Goal: Book appointment/travel/reservation

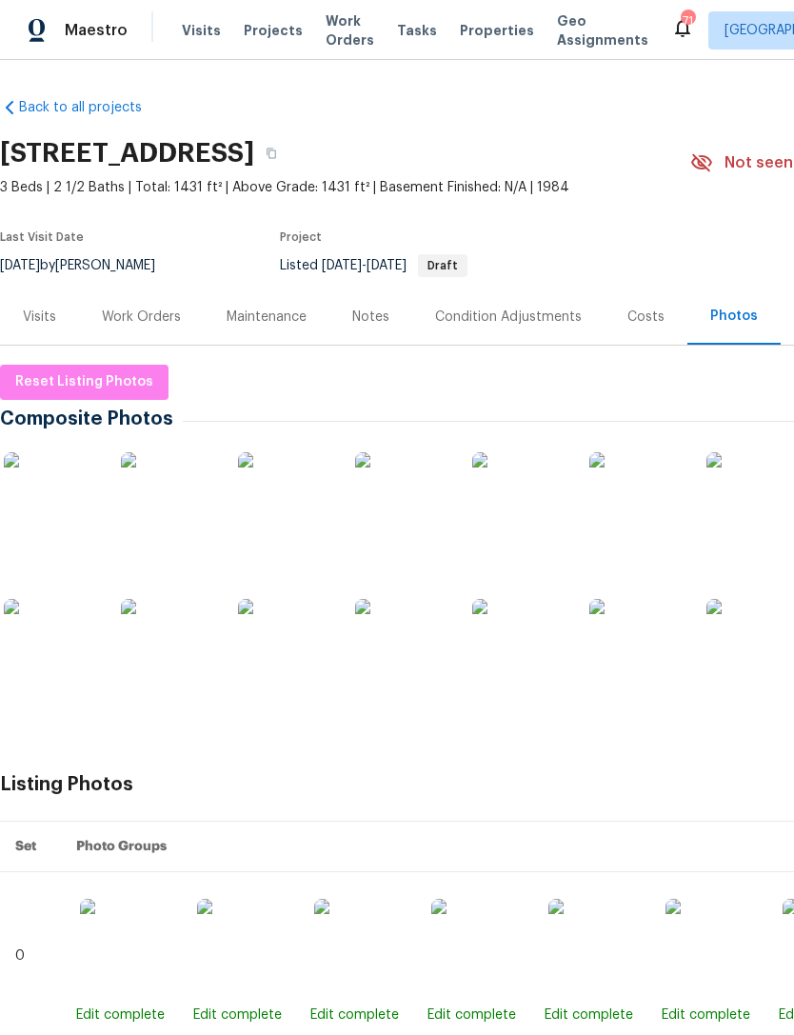
click at [191, 32] on span "Visits" at bounding box center [201, 30] width 39 height 19
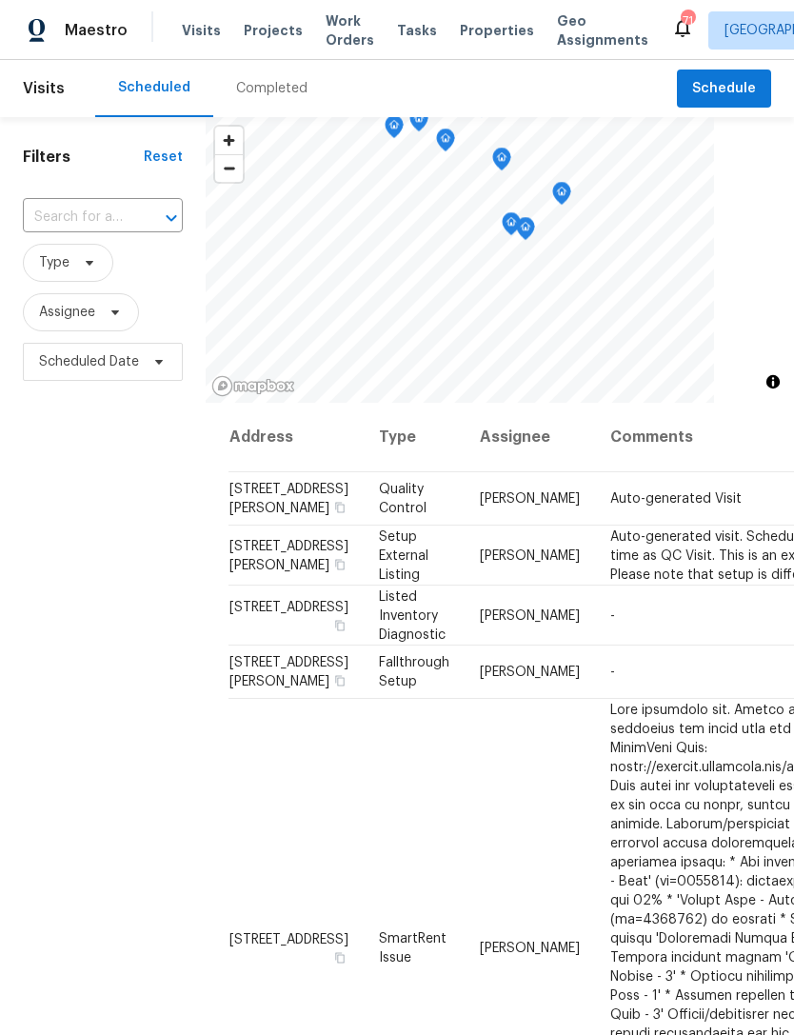
click at [84, 229] on input "text" at bounding box center [76, 218] width 107 height 30
type input "7425 si"
click at [89, 265] on li "[STREET_ADDRESS]" at bounding box center [101, 261] width 159 height 31
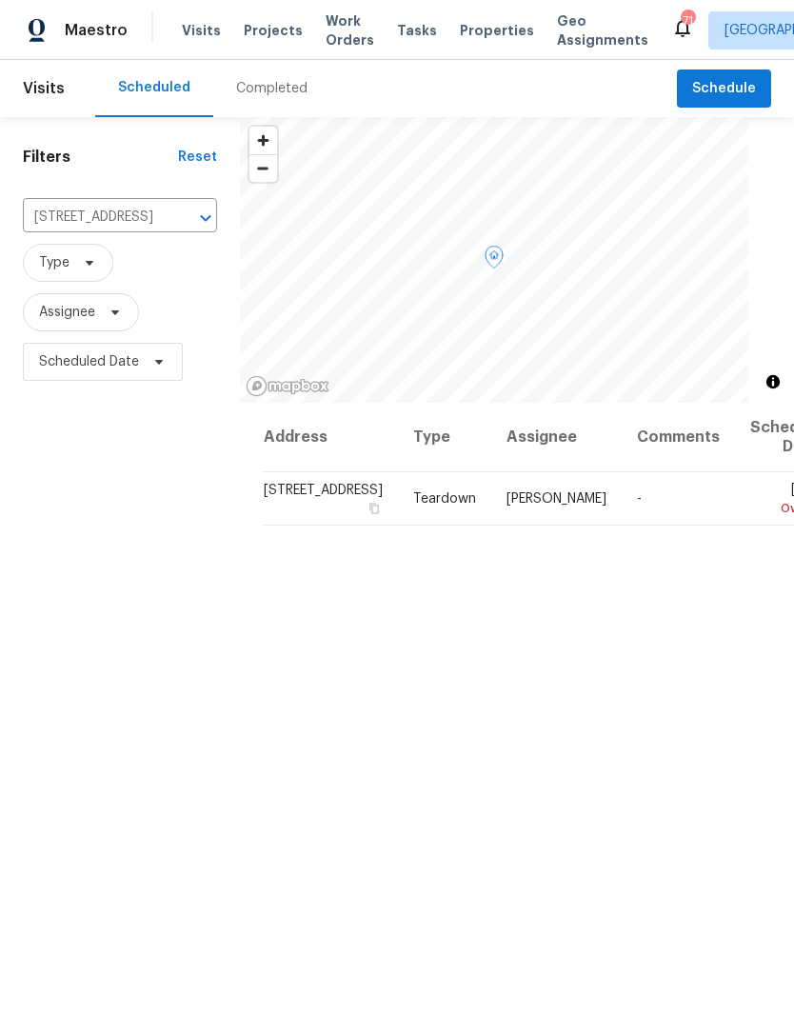
click at [0, 0] on icon at bounding box center [0, 0] width 0 height 0
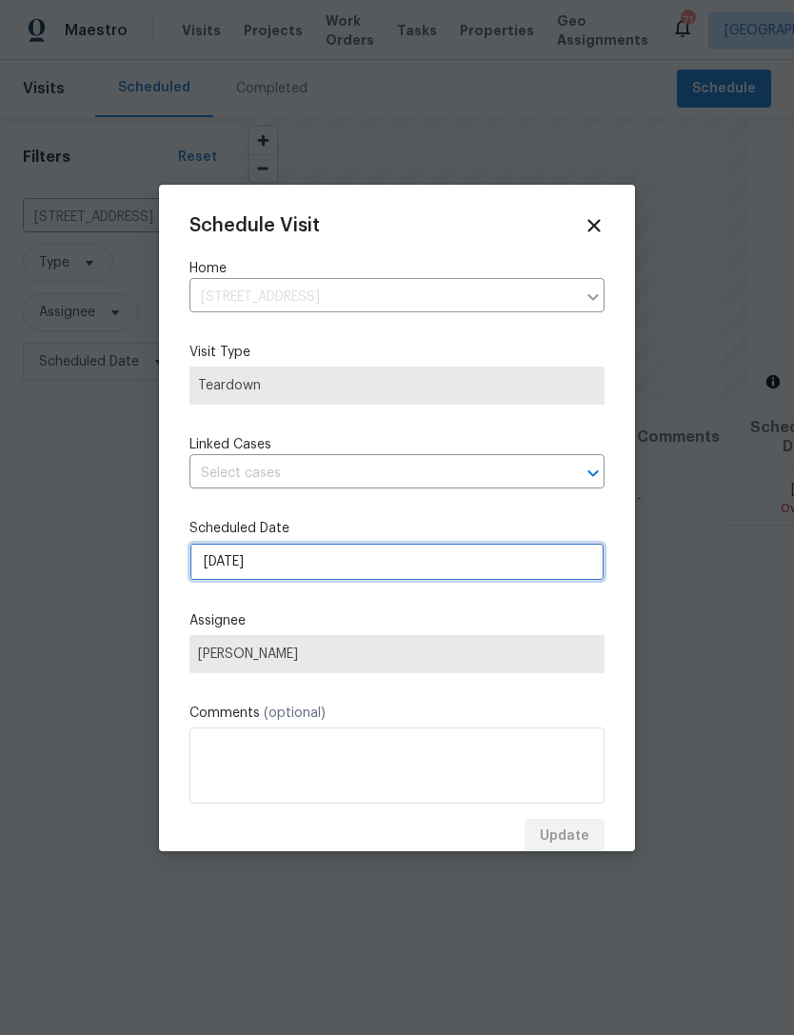
click at [401, 565] on input "[DATE]" at bounding box center [396, 561] width 415 height 38
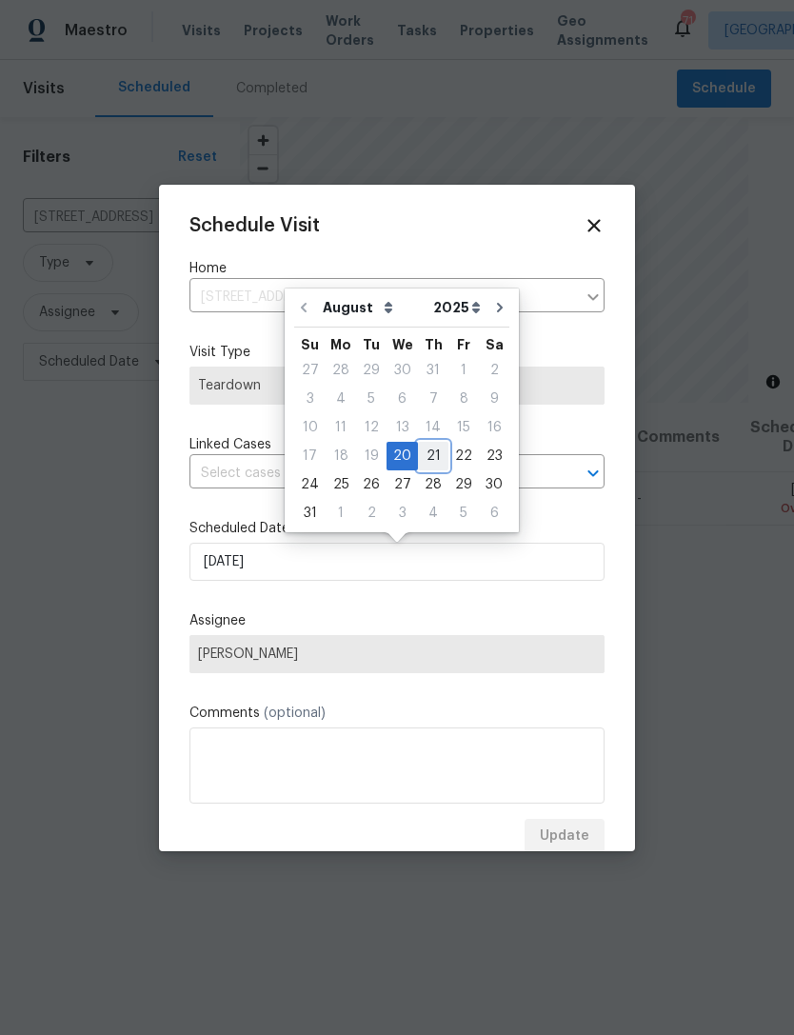
click at [434, 449] on div "21" at bounding box center [433, 456] width 30 height 27
type input "[DATE]"
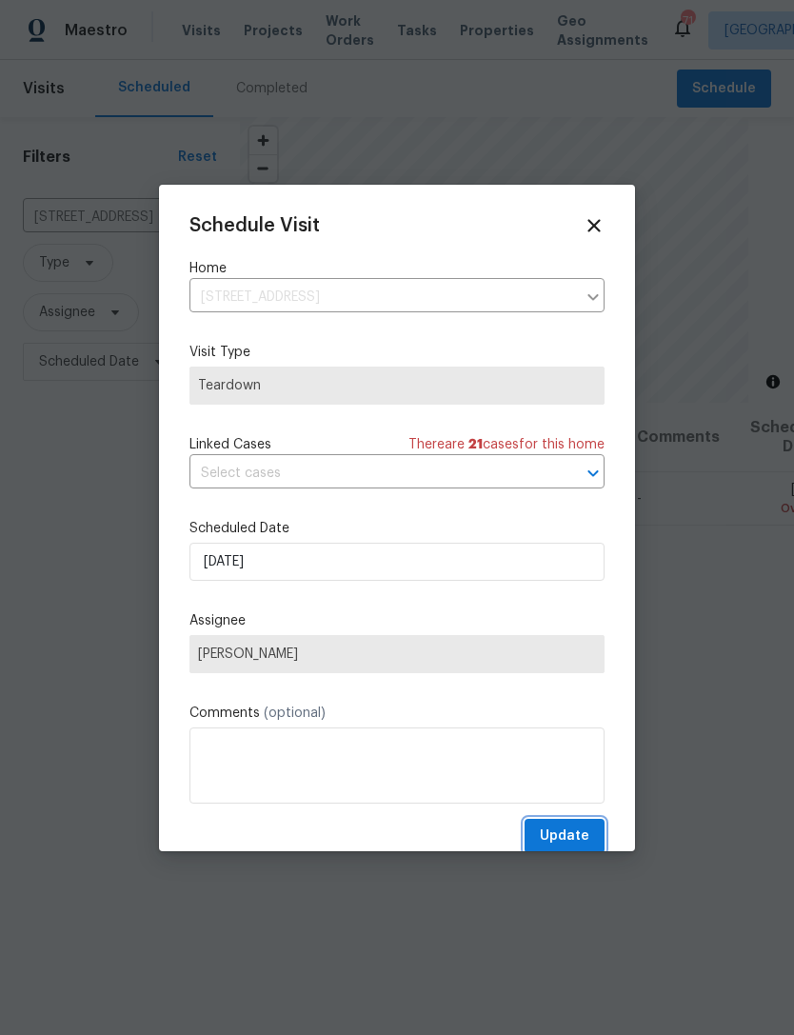
click at [575, 831] on span "Update" at bounding box center [564, 836] width 49 height 24
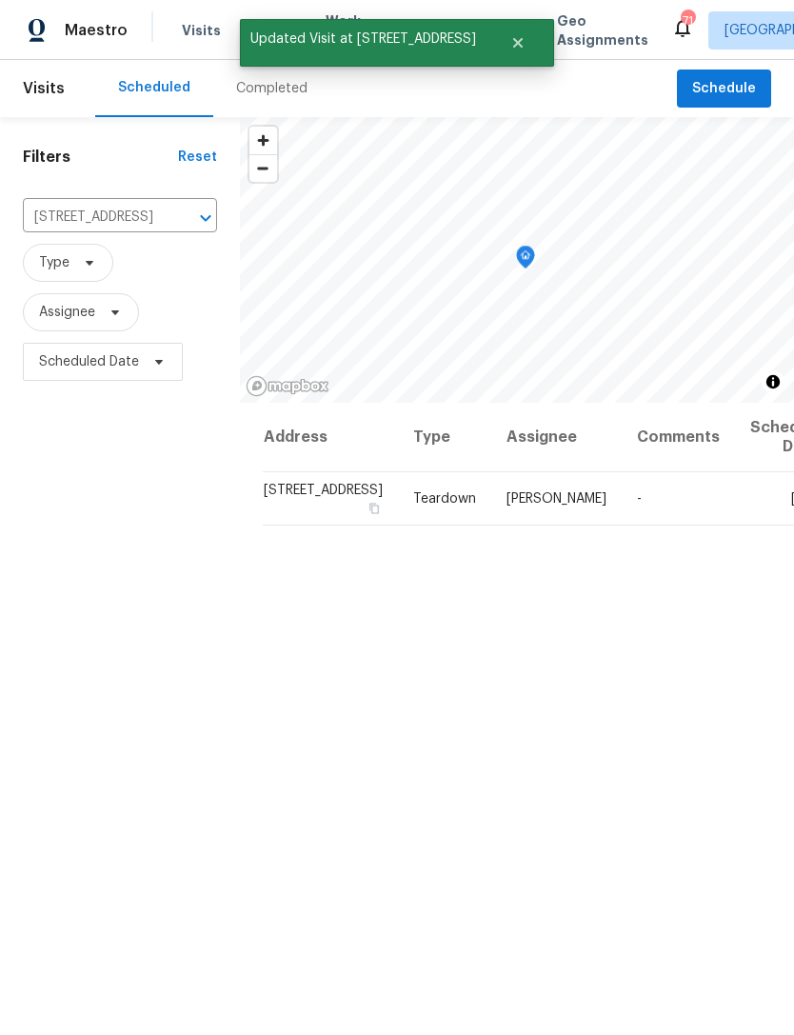
click at [171, 219] on icon "Clear" at bounding box center [180, 217] width 19 height 19
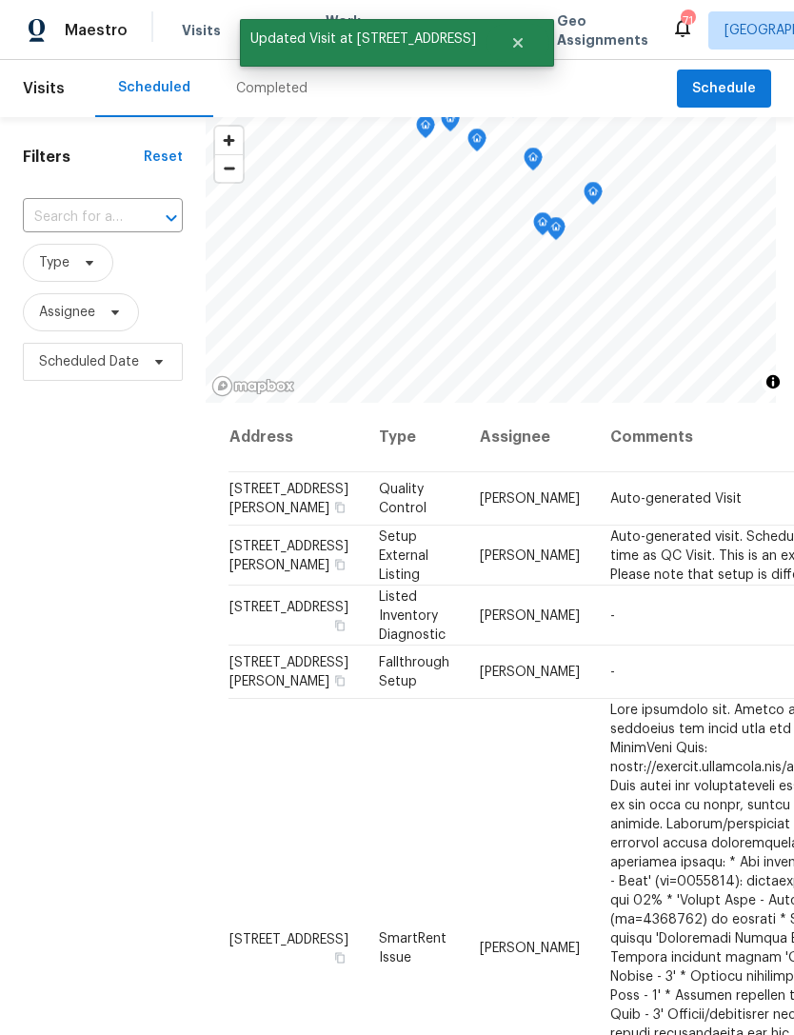
click at [103, 217] on input "text" at bounding box center [76, 218] width 107 height 30
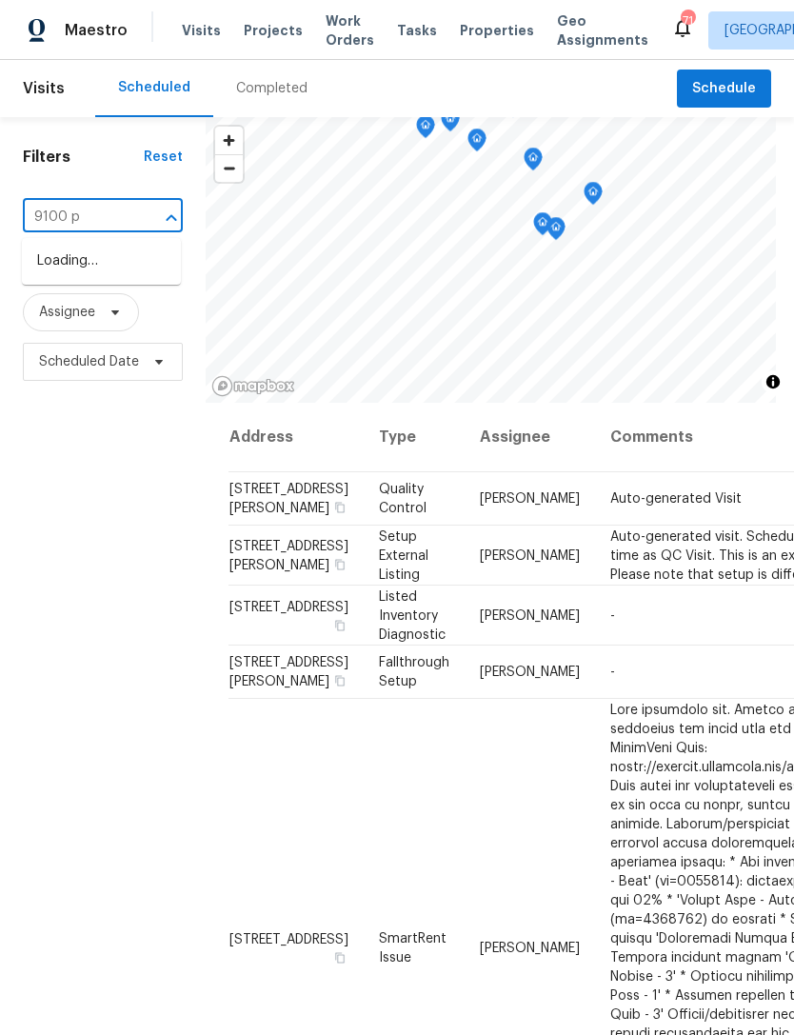
type input "9100 pa"
click at [79, 266] on li "[STREET_ADDRESS]" at bounding box center [101, 261] width 159 height 31
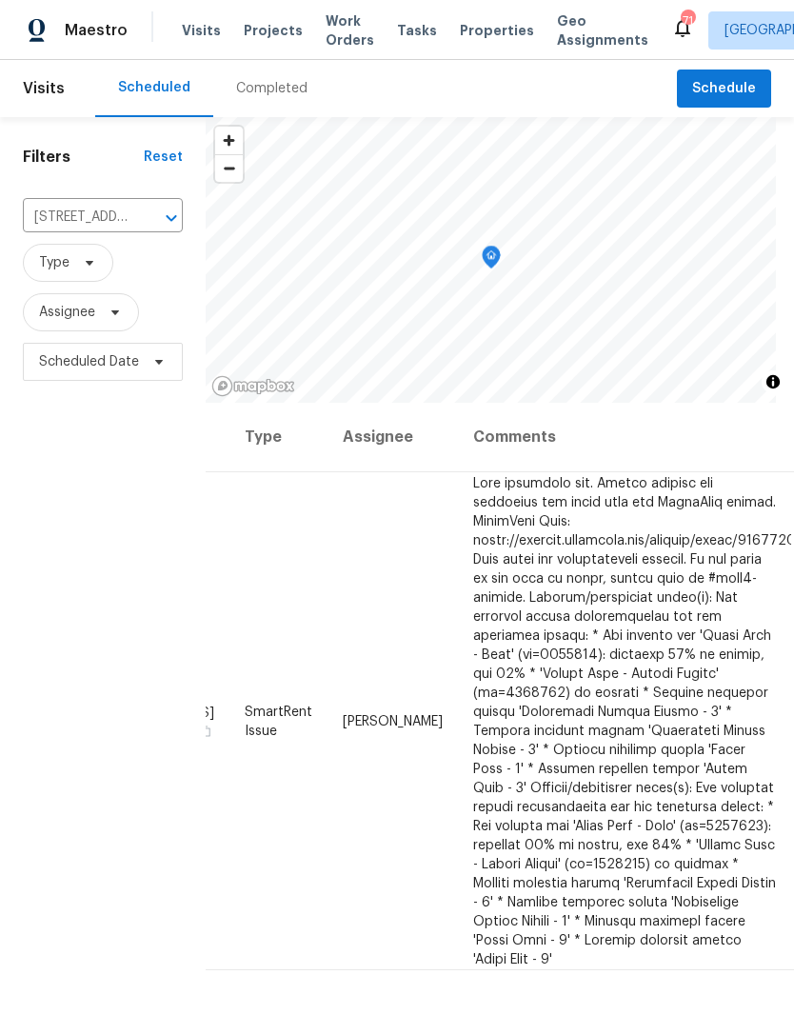
scroll to position [0, 133]
click at [0, 0] on icon at bounding box center [0, 0] width 0 height 0
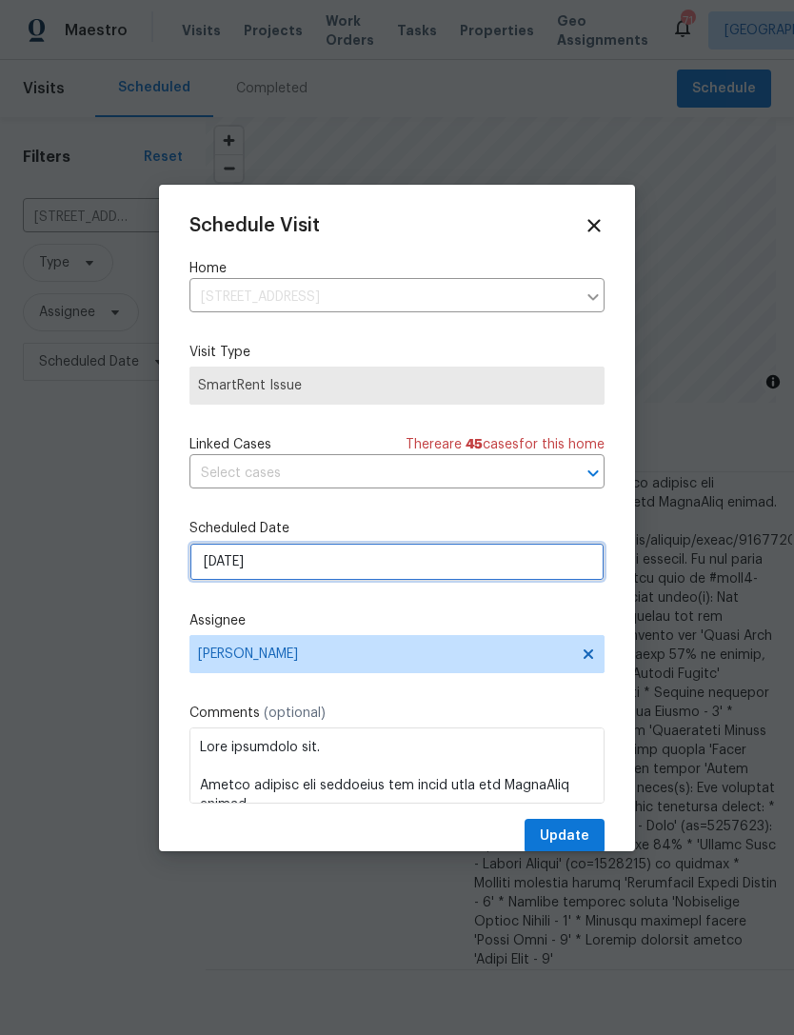
click at [324, 567] on input "[DATE]" at bounding box center [396, 561] width 415 height 38
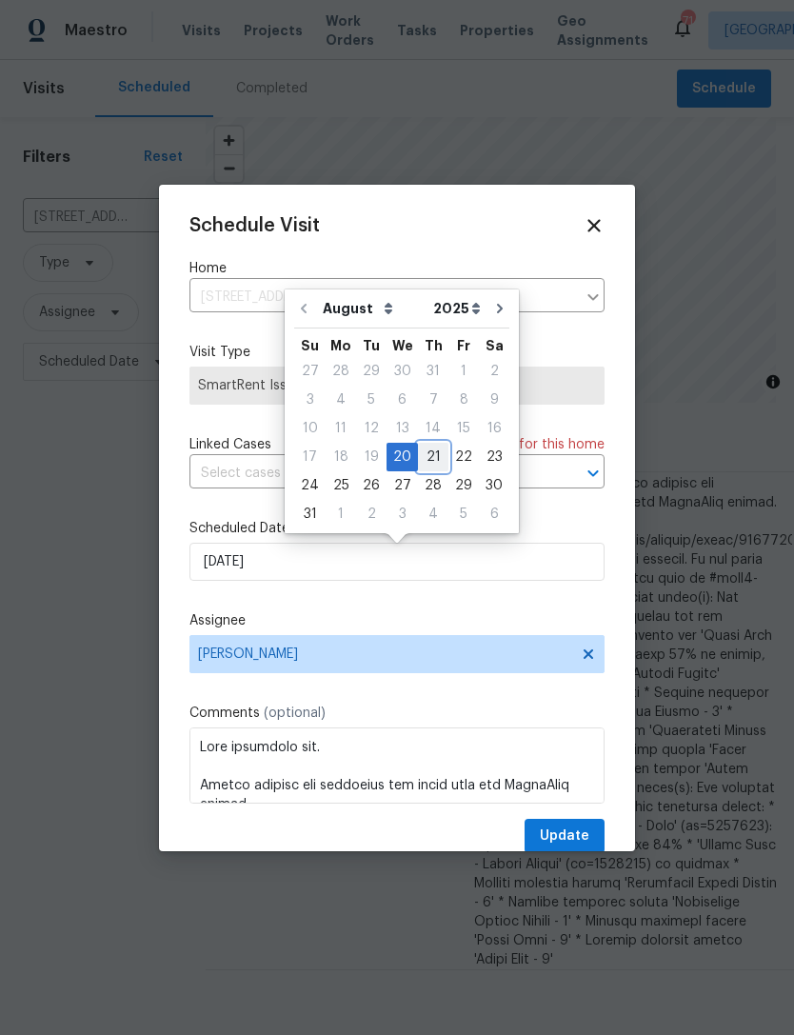
click at [430, 467] on div "21" at bounding box center [433, 457] width 30 height 27
type input "[DATE]"
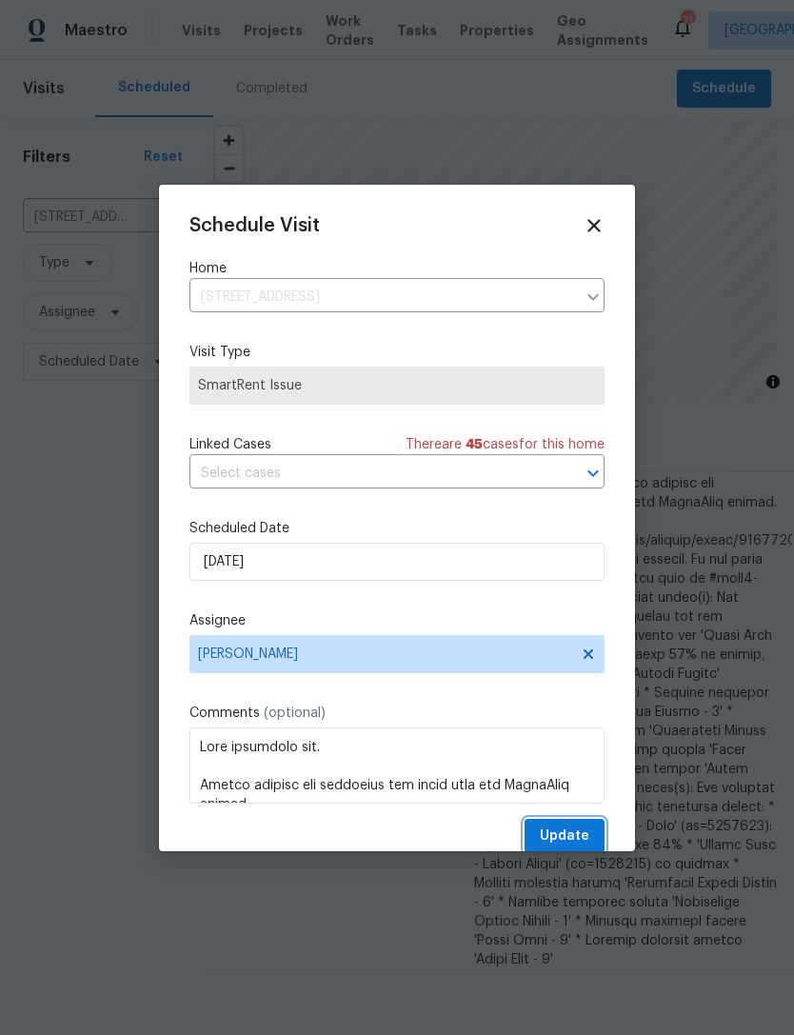
click at [582, 837] on span "Update" at bounding box center [564, 836] width 49 height 24
